Goal: Find specific page/section: Find specific page/section

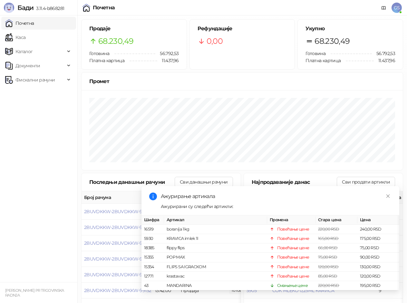
click at [24, 22] on link "Почетна" at bounding box center [19, 23] width 29 height 13
drag, startPoint x: 29, startPoint y: 38, endPoint x: 40, endPoint y: 26, distance: 16.9
click at [25, 38] on link "Каса" at bounding box center [15, 37] width 20 height 13
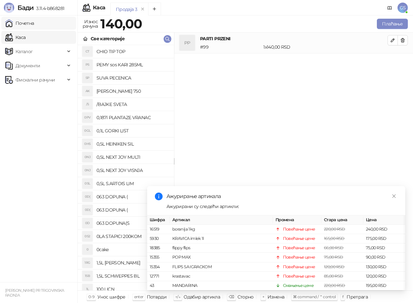
click at [34, 25] on link "Почетна" at bounding box center [19, 23] width 29 height 13
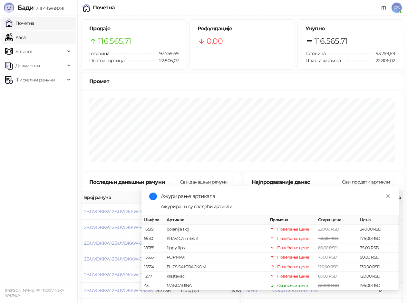
click at [25, 39] on link "Каса" at bounding box center [15, 37] width 20 height 13
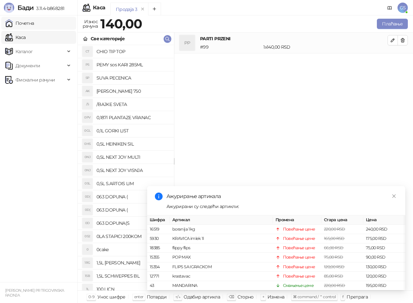
click at [34, 25] on link "Почетна" at bounding box center [19, 23] width 29 height 13
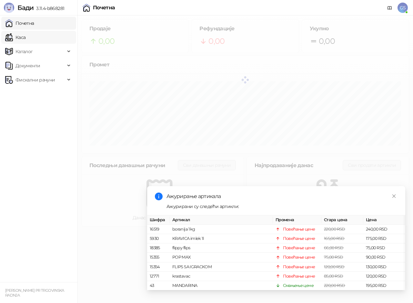
click at [25, 40] on link "Каса" at bounding box center [15, 37] width 20 height 13
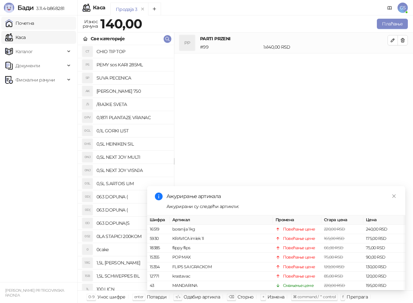
click at [34, 27] on link "Почетна" at bounding box center [19, 23] width 29 height 13
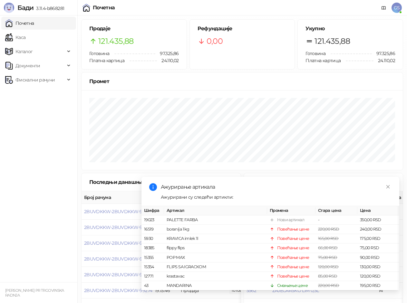
click at [33, 25] on link "Почетна" at bounding box center [19, 23] width 29 height 13
click at [25, 41] on link "Каса" at bounding box center [15, 37] width 20 height 13
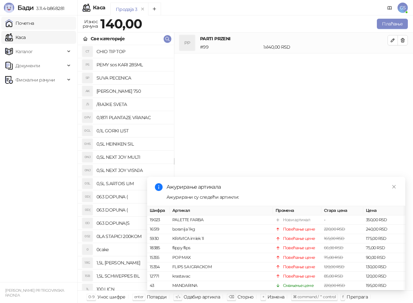
click at [34, 26] on link "Почетна" at bounding box center [19, 23] width 29 height 13
